Goal: Transaction & Acquisition: Purchase product/service

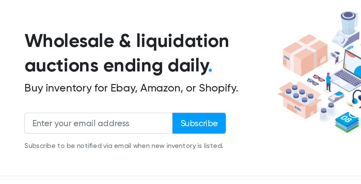
scroll to position [13, 0]
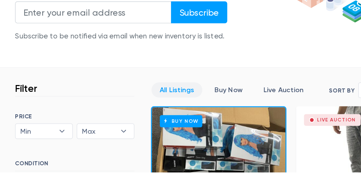
click at [176, 126] on link "Buy Now" at bounding box center [170, 127] width 31 height 11
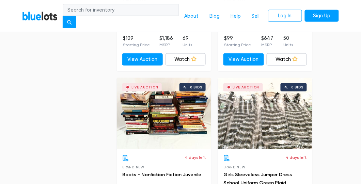
scroll to position [1160, 0]
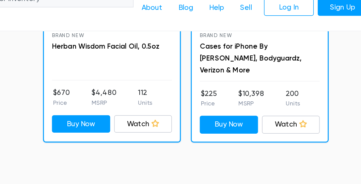
scroll to position [1298, 0]
